Goal: Answer question/provide support: Share knowledge or assist other users

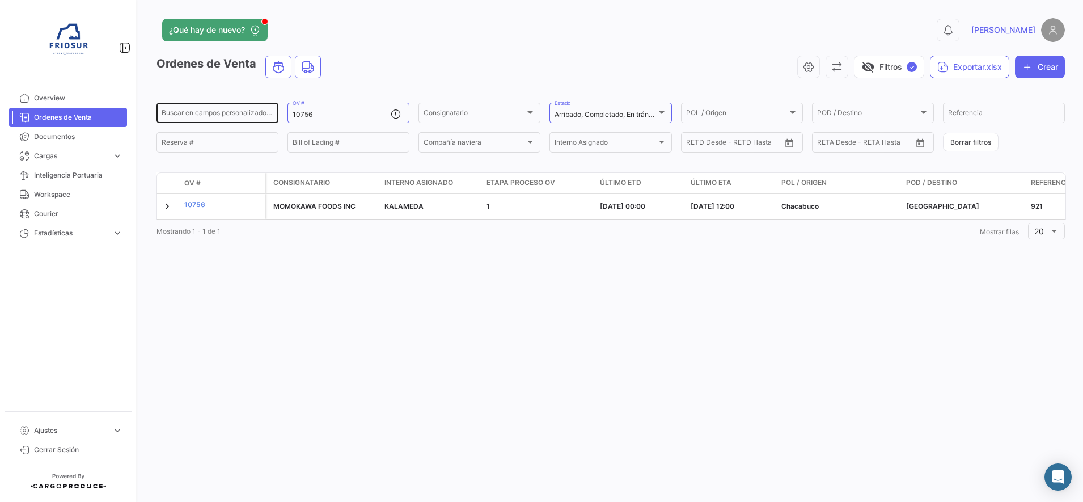
click at [0, 0] on div "Buscar en campos personalizados... 10756 OV # Consignatario Consignatario Arrib…" at bounding box center [0, 0] width 0 height 0
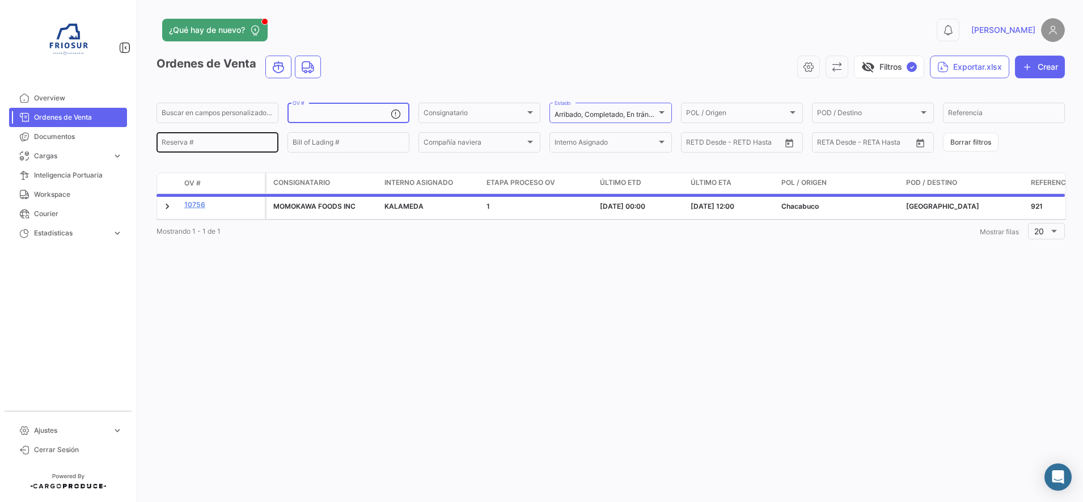
click at [261, 136] on div "Reserva #" at bounding box center [218, 141] width 112 height 22
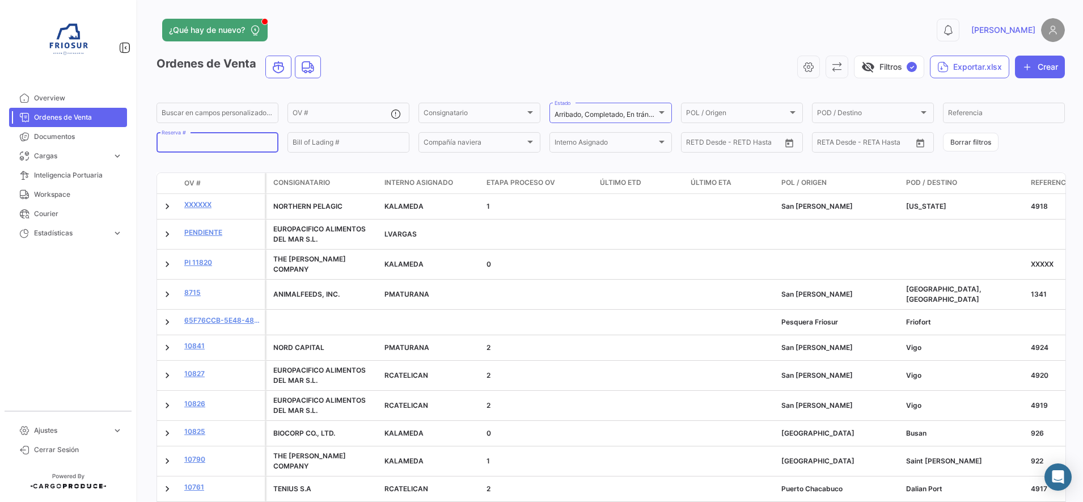
paste input "S00294799"
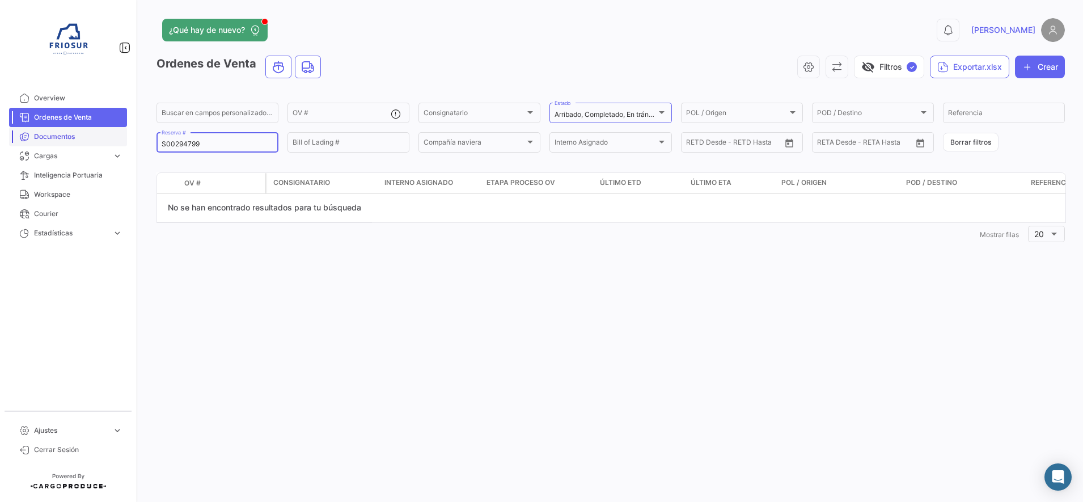
drag, startPoint x: 217, startPoint y: 144, endPoint x: 121, endPoint y: 138, distance: 96.0
click at [121, 138] on mat-sidenav-container "Overview Ordenes de Venta Documentos Cargas expand_more Cargas Marítimas Cargas…" at bounding box center [541, 251] width 1083 height 502
paste input "6416340540"
drag, startPoint x: 225, startPoint y: 142, endPoint x: 99, endPoint y: 142, distance: 125.8
click at [99, 142] on mat-sidenav-container "Overview Ordenes de Venta Documentos Cargas expand_more Cargas Marítimas Cargas…" at bounding box center [541, 251] width 1083 height 502
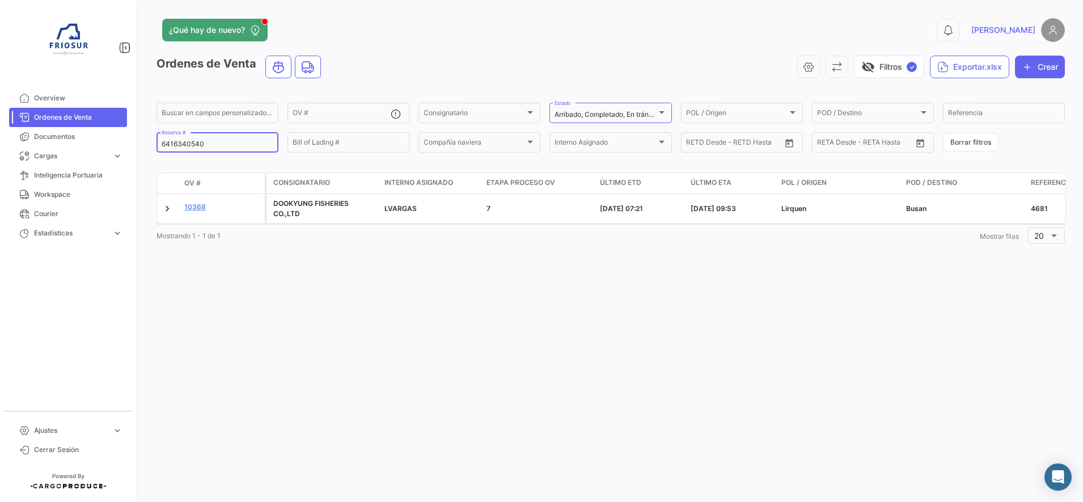
paste input "MEDUFP099395"
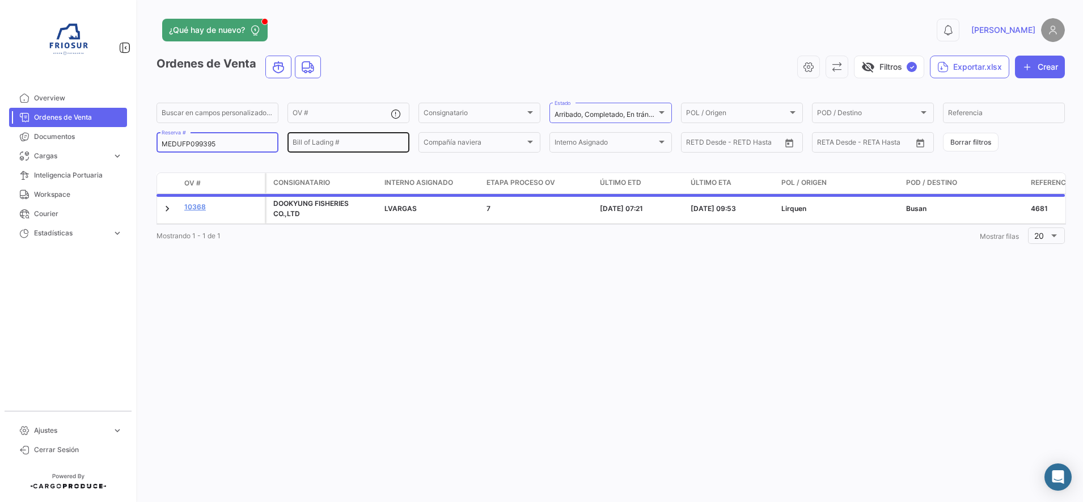
type input "MEDUFP099395"
click at [313, 143] on input "Bill of Lading #" at bounding box center [348, 144] width 112 height 8
paste input "MEDUFP099395"
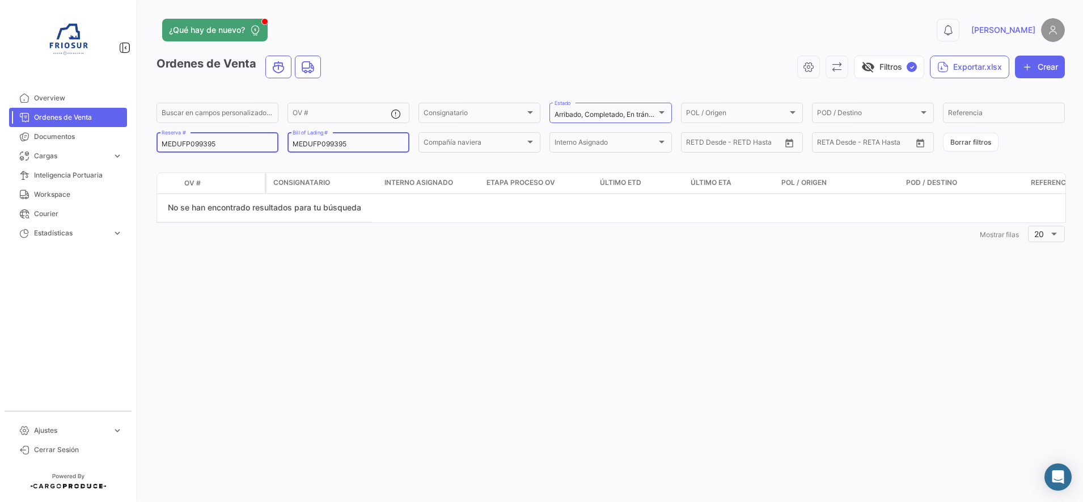
type input "MEDUFP099395"
drag, startPoint x: 256, startPoint y: 139, endPoint x: 57, endPoint y: 152, distance: 198.8
click at [57, 152] on mat-sidenav-container "Overview Ordenes de Venta Documentos Cargas expand_more Cargas Marítimas Cargas…" at bounding box center [541, 251] width 1083 height 502
click at [296, 145] on input "MEDUFP099395" at bounding box center [348, 144] width 112 height 8
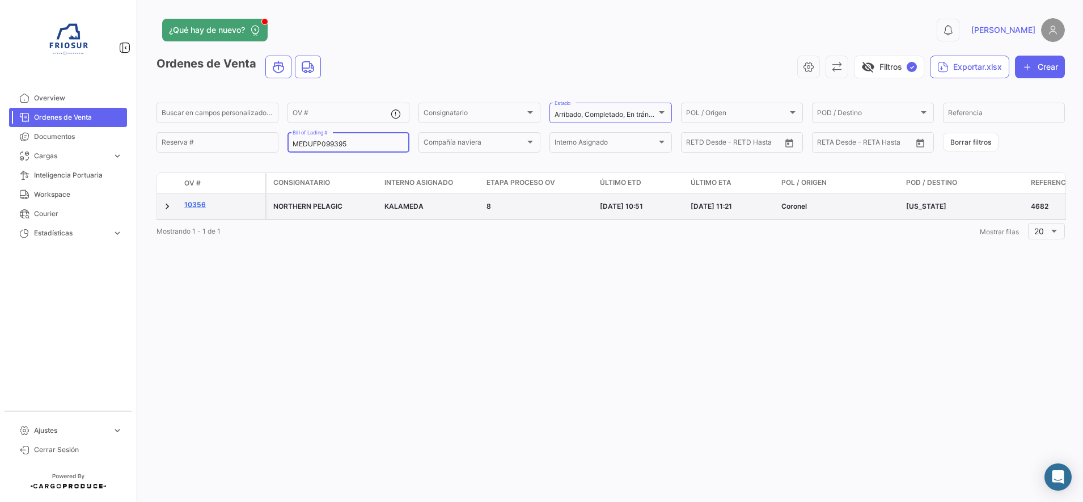
type input "MEDUFP099395"
click at [189, 202] on link "10356" at bounding box center [222, 205] width 76 height 10
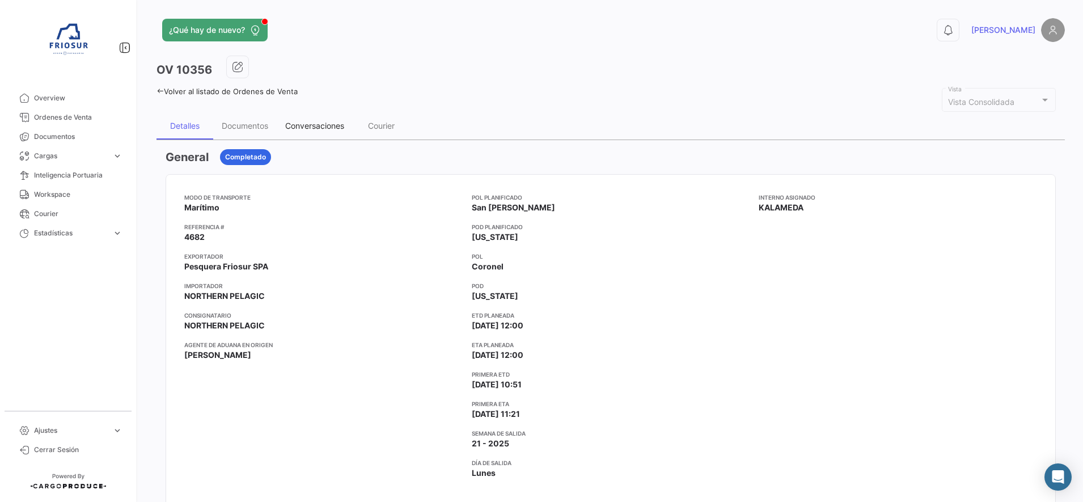
click at [302, 126] on div "Conversaciones" at bounding box center [314, 126] width 59 height 10
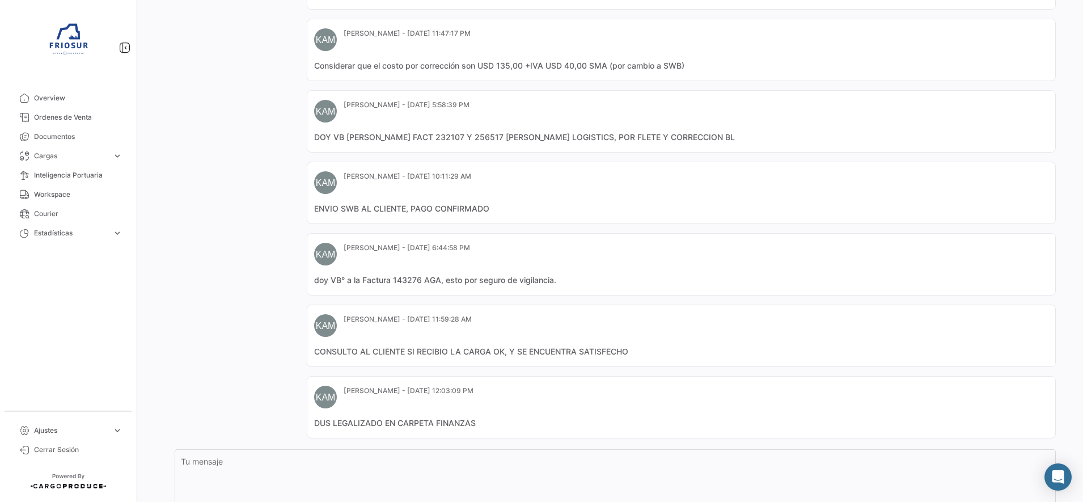
scroll to position [451, 0]
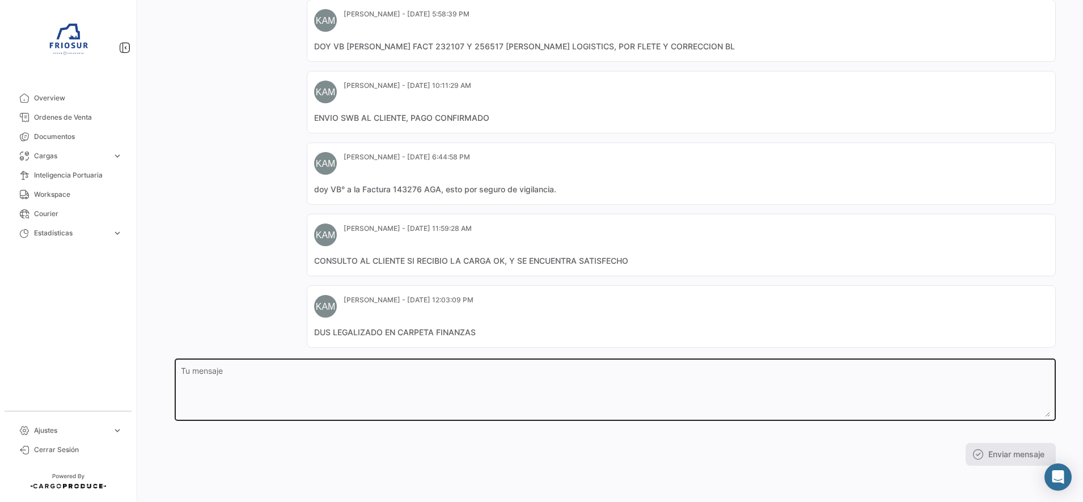
click at [405, 383] on textarea "Tu mensaje" at bounding box center [615, 392] width 869 height 50
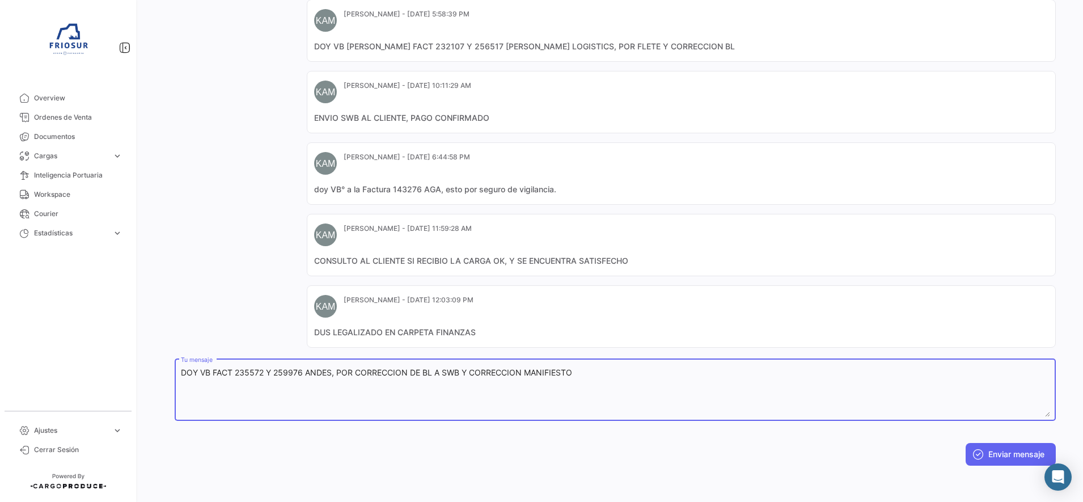
click at [360, 374] on textarea "DOY VB FACT 235572 Y 259976 ANDES, POR CORRECCION DE BL A SWB Y CORRECCION MANI…" at bounding box center [615, 392] width 869 height 50
click at [211, 371] on textarea "DOY VB FACT 235572 Y 259976 ANDES, POR CAMBIO DE BL A SWB Y CORRECCION MANIFIES…" at bounding box center [615, 392] width 869 height 50
type textarea "DOY VB [PERSON_NAME] FACT 235572 Y 259976 ANDES, POR CAMBIO DE BL A SWB Y CORRE…"
click at [996, 456] on button "Enviar mensaje" at bounding box center [1010, 454] width 90 height 23
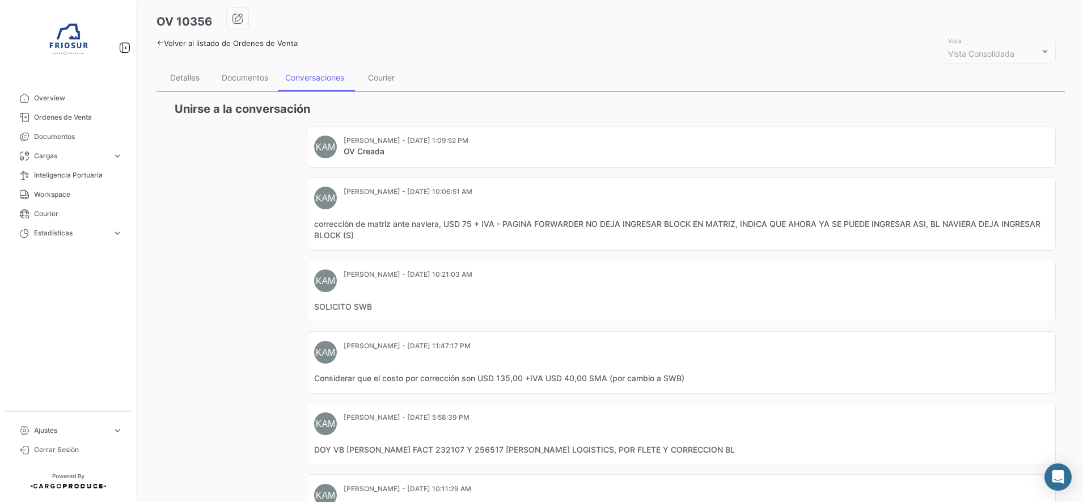
scroll to position [0, 0]
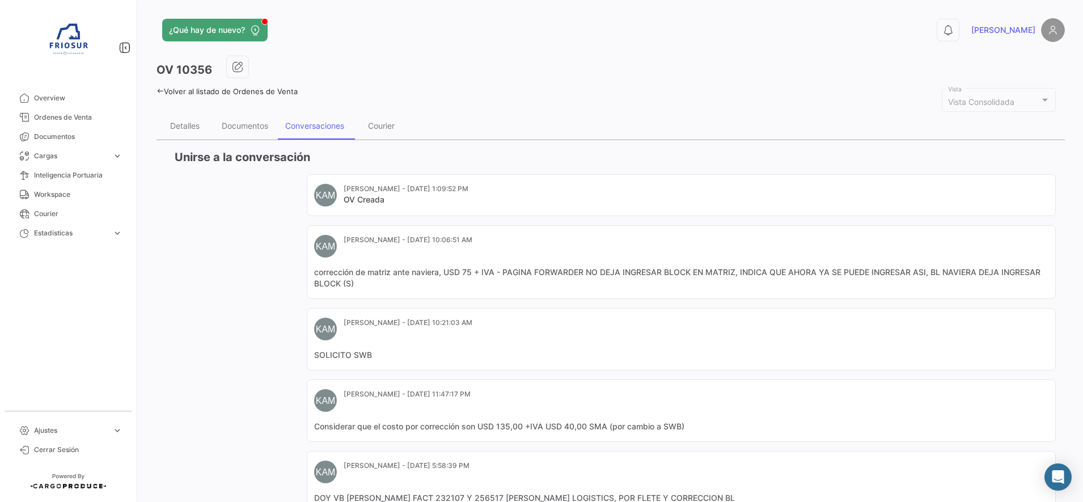
click at [162, 94] on icon at bounding box center [159, 90] width 7 height 7
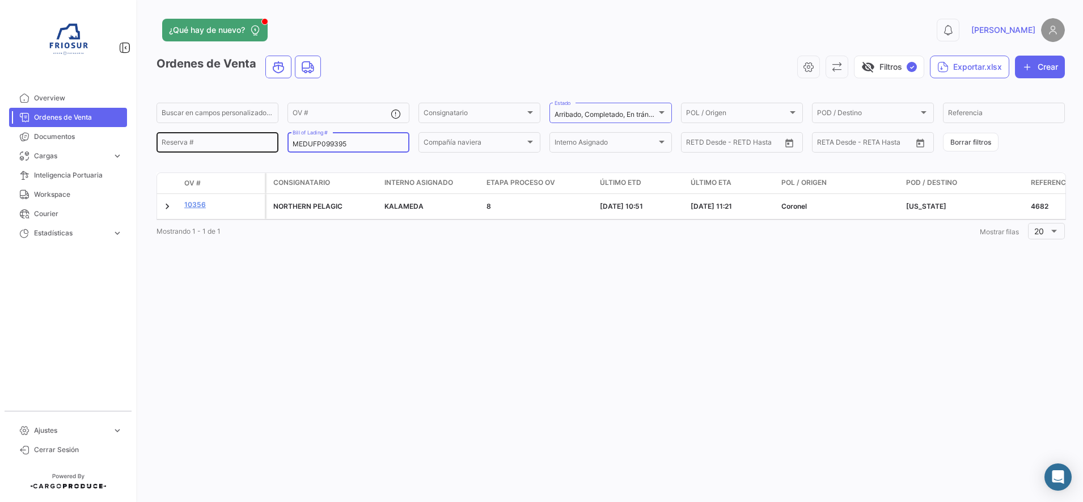
drag, startPoint x: 359, startPoint y: 145, endPoint x: 258, endPoint y: 141, distance: 101.5
click at [0, 0] on div "Buscar en campos personalizados... OV # Consignatario Consignatario Arribado, C…" at bounding box center [0, 0] width 0 height 0
paste input "HLCUSCL250649893"
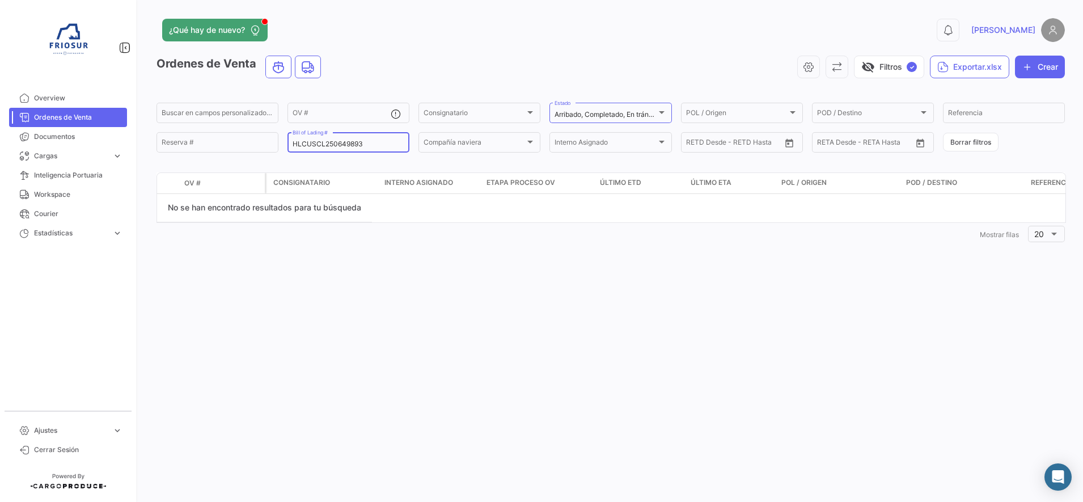
type input "HLCUSCL250649893"
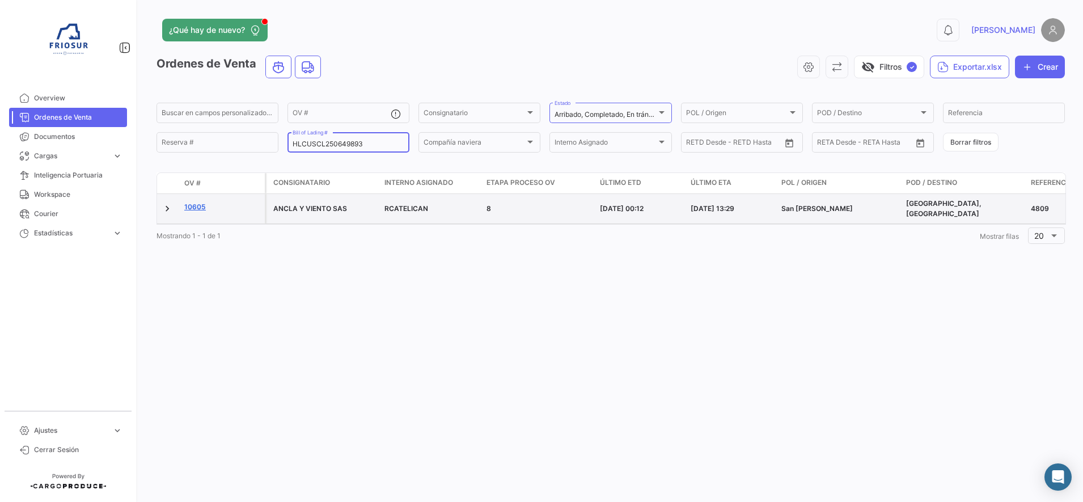
click at [201, 205] on link "10605" at bounding box center [222, 207] width 76 height 10
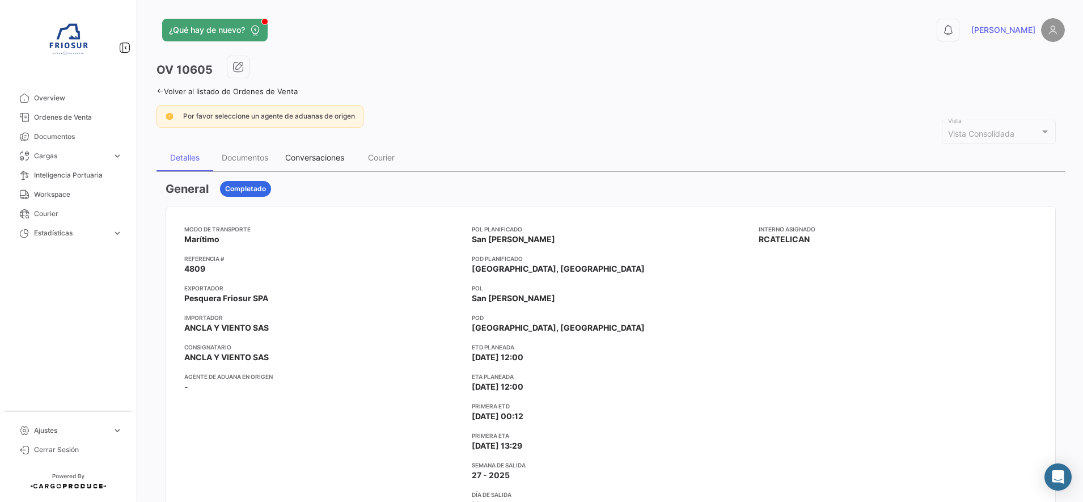
click at [335, 156] on div "Conversaciones" at bounding box center [314, 157] width 59 height 10
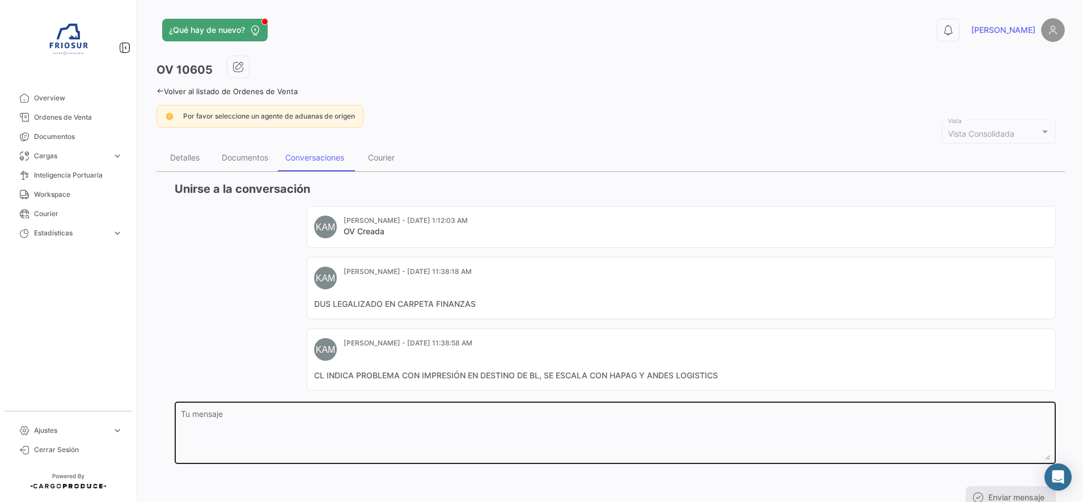
click at [295, 435] on textarea "Tu mensaje" at bounding box center [615, 435] width 869 height 50
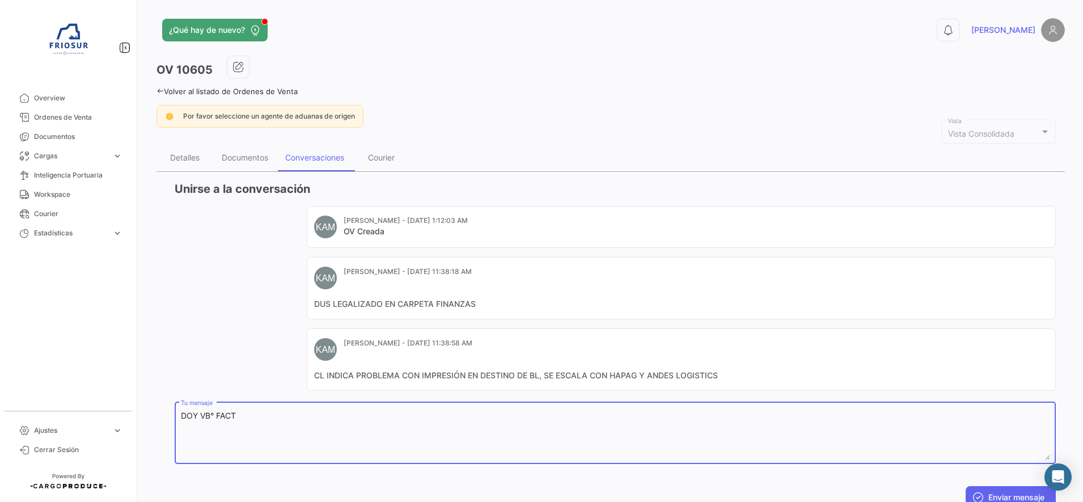
paste textarea "FACT 235836-260196"
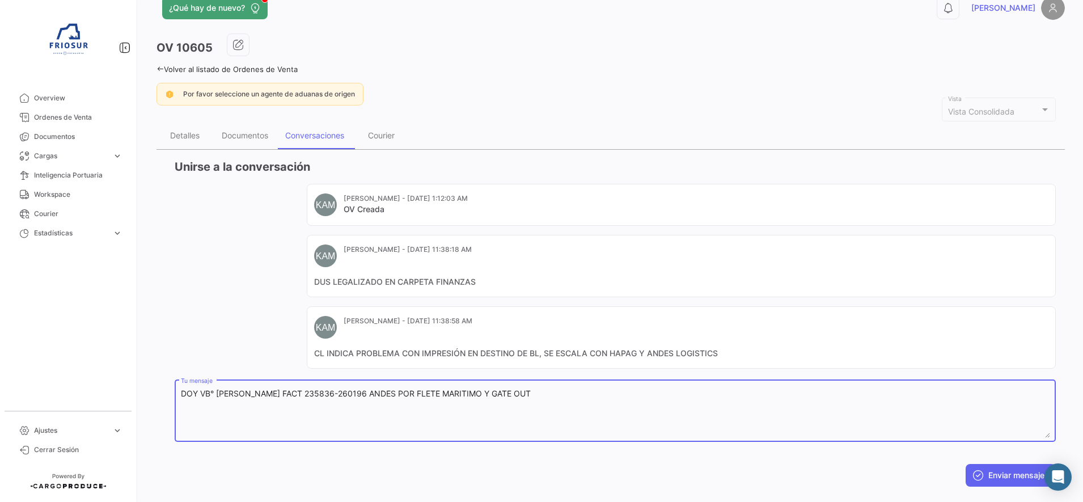
scroll to position [43, 0]
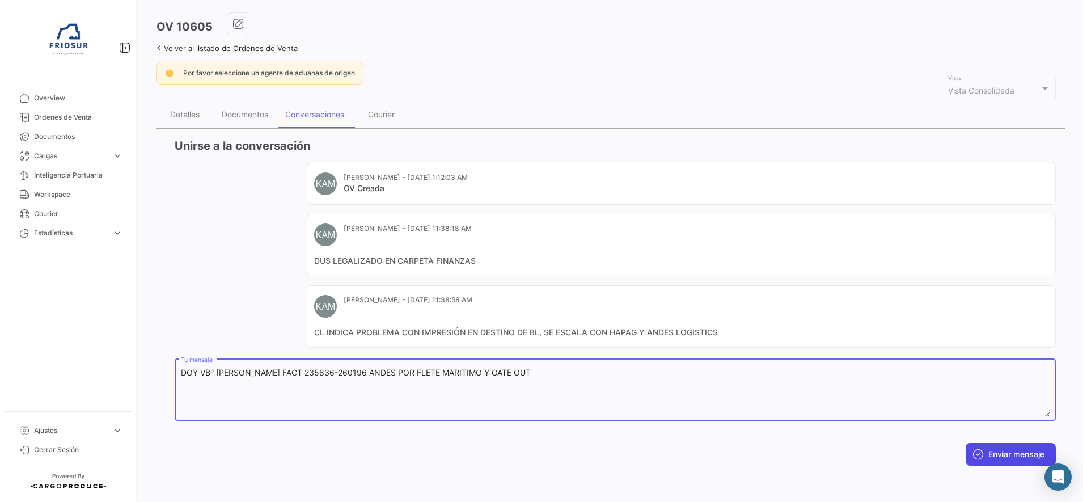
type textarea "DOY VB° [PERSON_NAME] FACT 235836-260196 ANDES POR FLETE MARITIMO Y GATE OUT"
click at [997, 460] on button "Enviar mensaje" at bounding box center [1010, 454] width 90 height 23
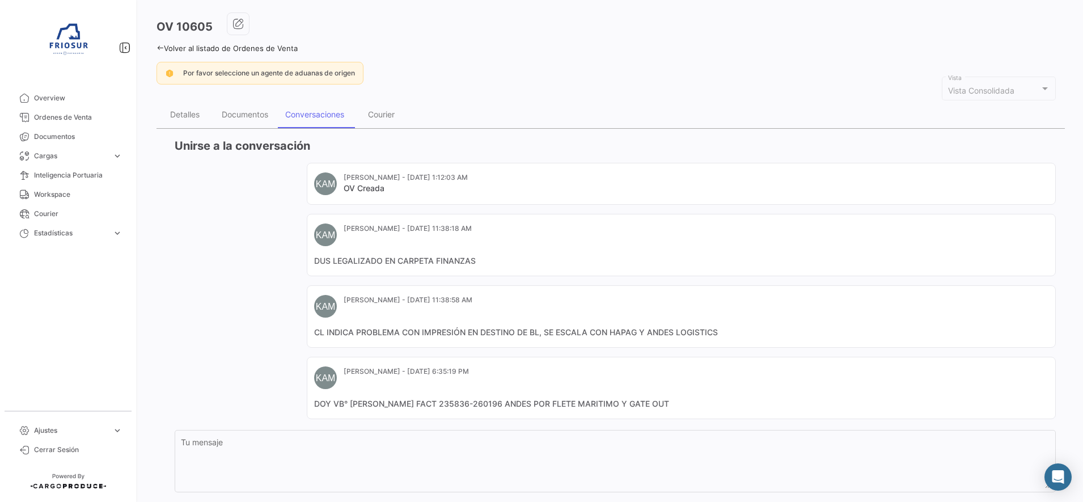
click at [158, 49] on icon at bounding box center [159, 47] width 7 height 7
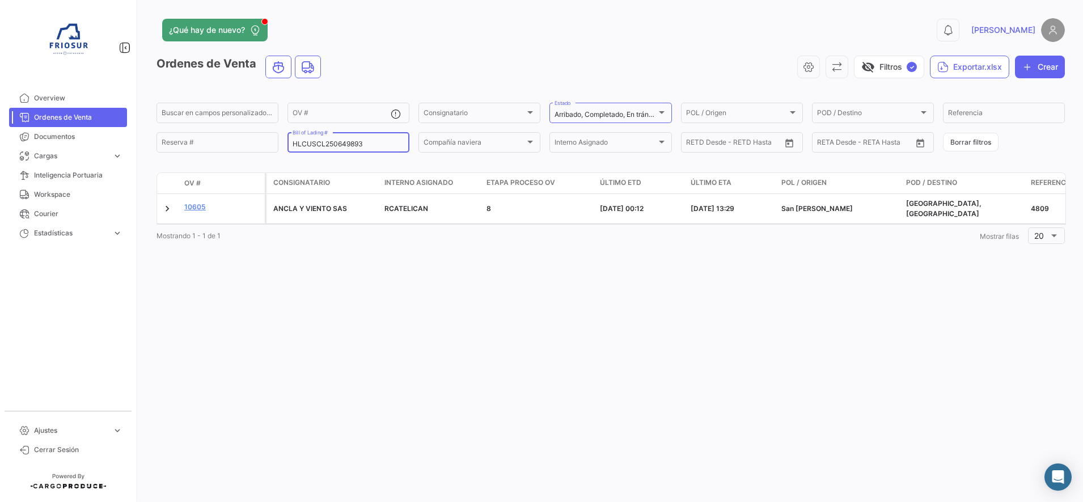
click at [362, 145] on input "HLCUSCL250649893" at bounding box center [348, 144] width 112 height 8
drag, startPoint x: 371, startPoint y: 142, endPoint x: 273, endPoint y: 145, distance: 98.1
click at [0, 0] on div "Buscar en campos personalizados... OV # Consignatario Consignatario Arribado, C…" at bounding box center [0, 0] width 0 height 0
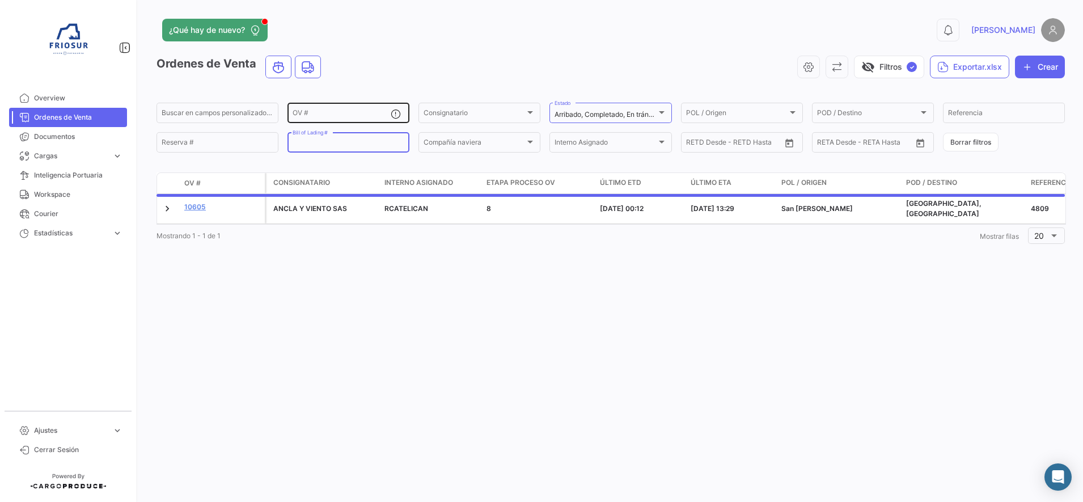
click at [306, 114] on input "OV #" at bounding box center [341, 115] width 98 height 8
type input "10368"
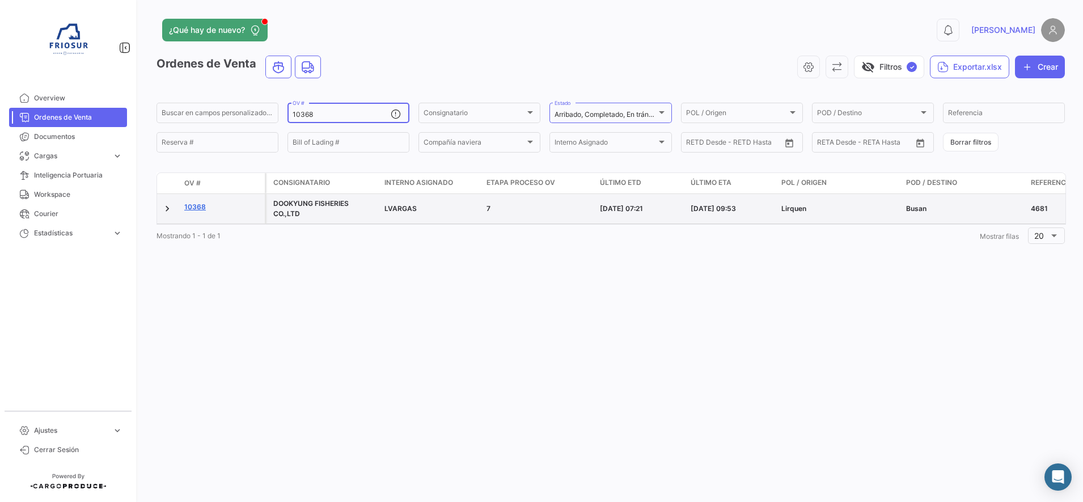
click at [194, 206] on link "10368" at bounding box center [222, 207] width 76 height 10
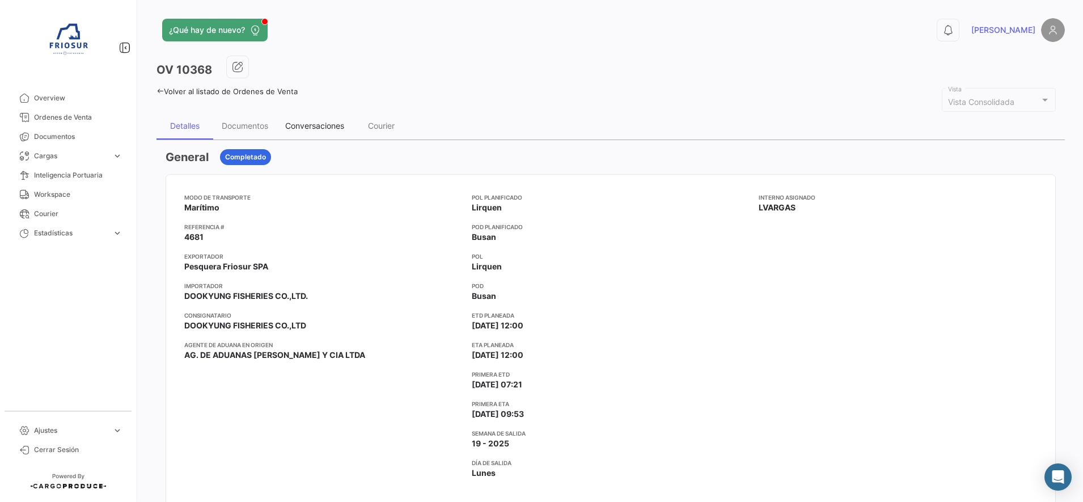
click at [325, 126] on div "Conversaciones" at bounding box center [314, 126] width 59 height 10
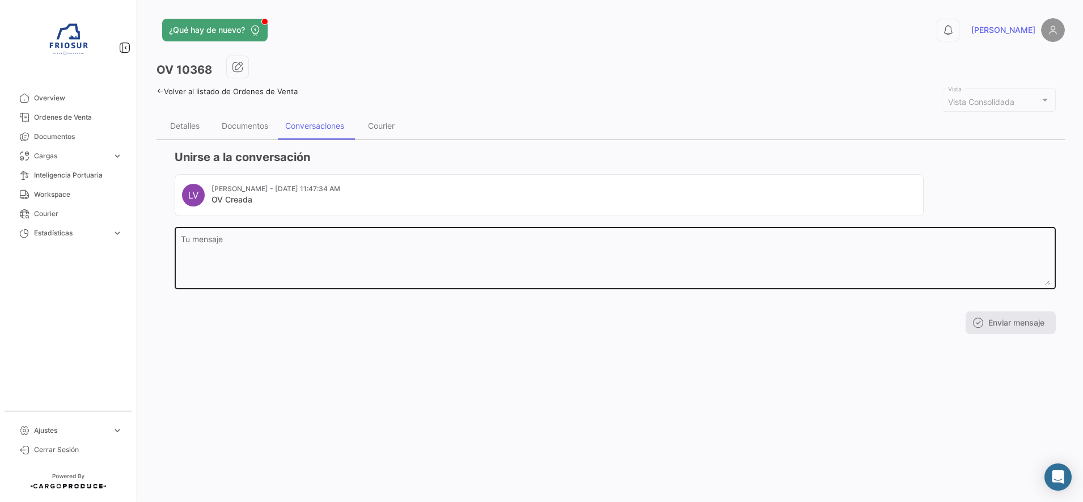
click at [304, 241] on textarea "Tu mensaje" at bounding box center [615, 260] width 869 height 50
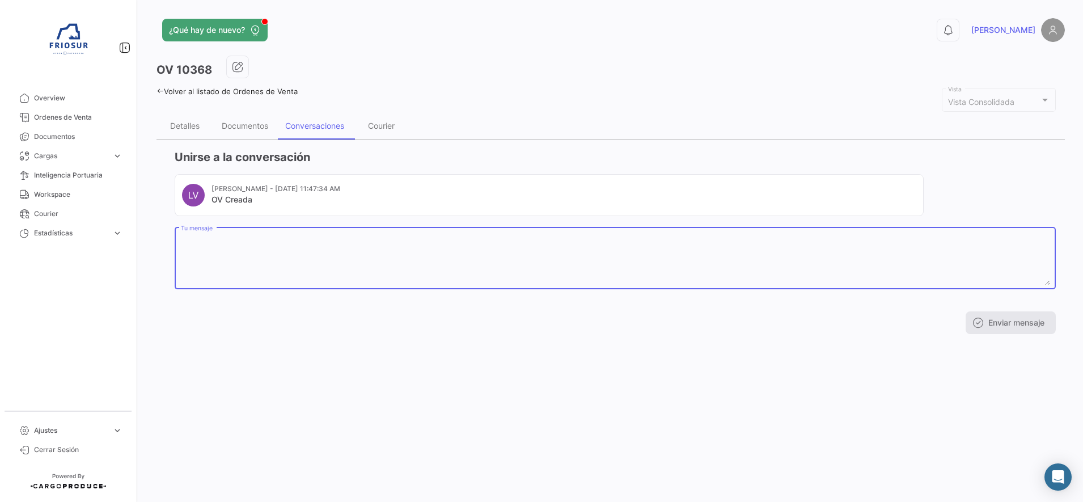
click at [156, 92] on div "¿Qué hay de nuevo? 0 [PERSON_NAME] OV 10368 Volver al listado de Ordenes de Ven…" at bounding box center [610, 251] width 944 height 502
click at [159, 86] on div "Volver al listado de Ordenes de Venta" at bounding box center [610, 90] width 908 height 12
click at [160, 90] on icon at bounding box center [159, 90] width 7 height 7
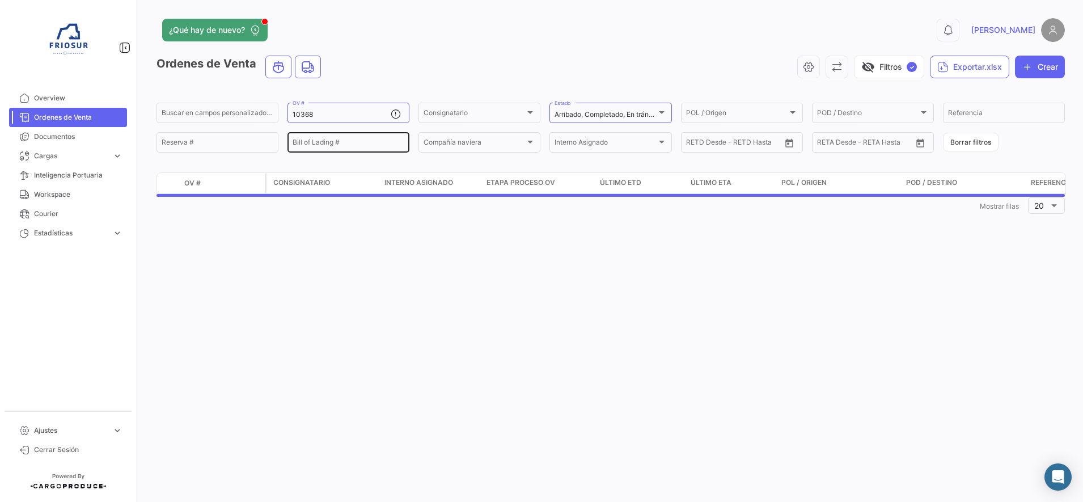
click at [320, 138] on div "Bill of Lading #" at bounding box center [348, 141] width 112 height 22
paste input "MEDUFP454814"
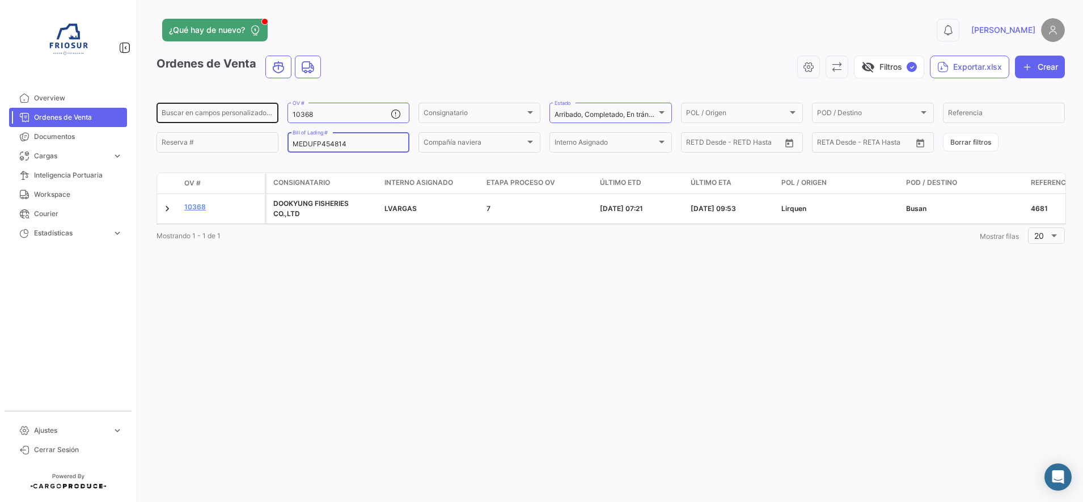
type input "MEDUFP454814"
drag, startPoint x: 264, startPoint y: 114, endPoint x: 223, endPoint y: 110, distance: 40.4
click at [0, 0] on div "Buscar en campos personalizados... 10368 OV # Consignatario Consignatario Arrib…" at bounding box center [0, 0] width 0 height 0
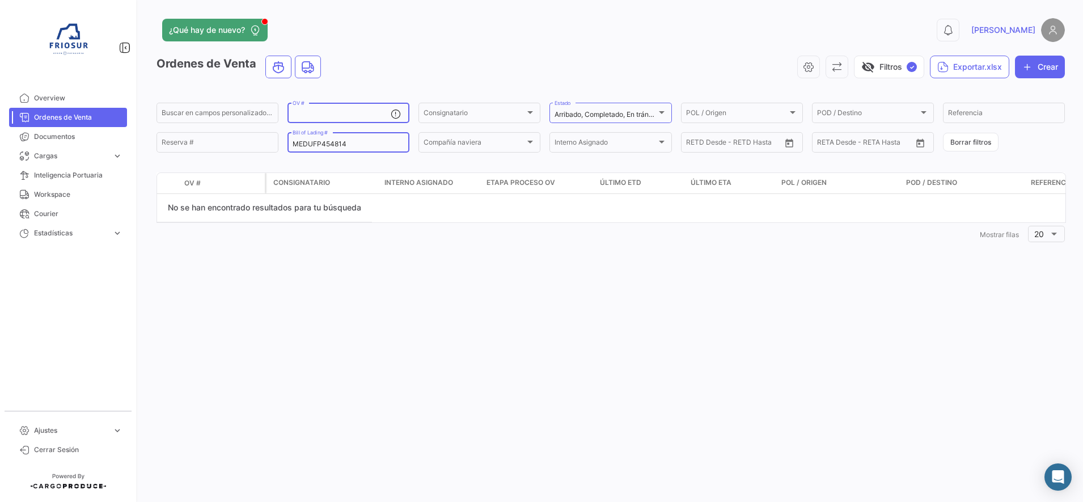
click at [297, 145] on input "MEDUFP454814" at bounding box center [348, 144] width 112 height 8
type input "MEDUFP454814"
drag, startPoint x: 354, startPoint y: 139, endPoint x: 239, endPoint y: 142, distance: 115.1
click at [0, 0] on div "Buscar en campos personalizados... OV # Consignatario Consignatario Arribado, C…" at bounding box center [0, 0] width 0 height 0
drag, startPoint x: 356, startPoint y: 146, endPoint x: 285, endPoint y: 141, distance: 71.0
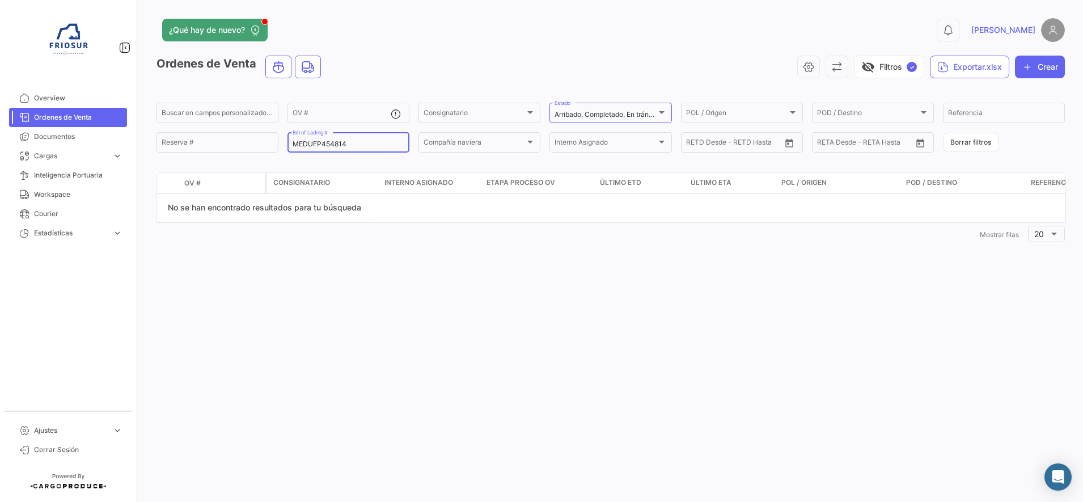
click at [285, 141] on form "Buscar en campos personalizados... OV # Consignatario Consignatario Arribado, C…" at bounding box center [610, 127] width 908 height 53
click at [249, 143] on input "Reserva #" at bounding box center [218, 144] width 112 height 8
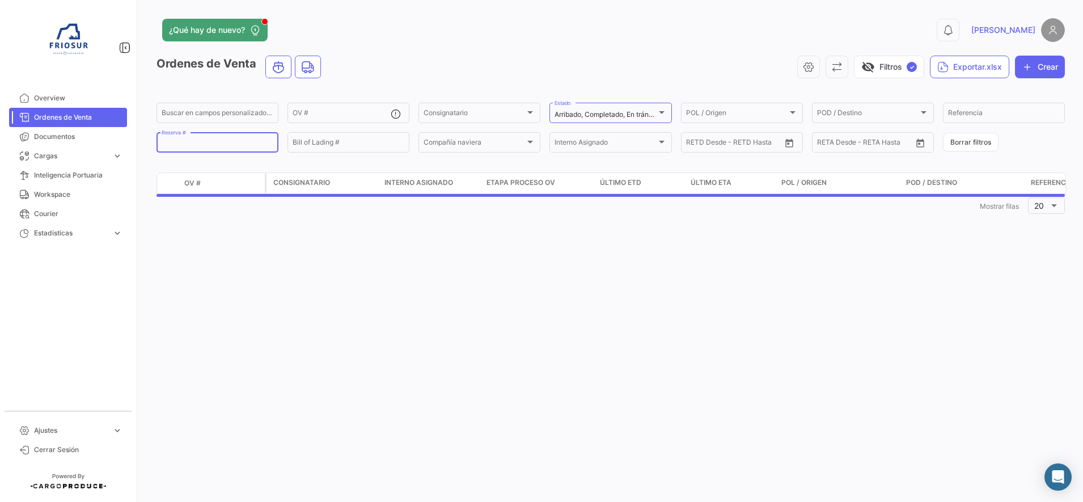
paste input "MEDUFP454814"
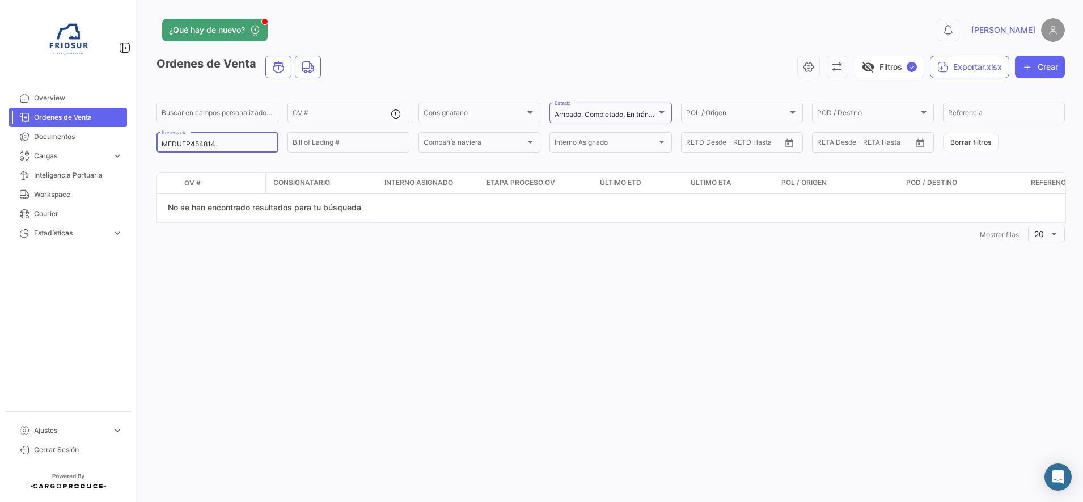
type input "MEDUFP454814"
